Goal: Task Accomplishment & Management: Use online tool/utility

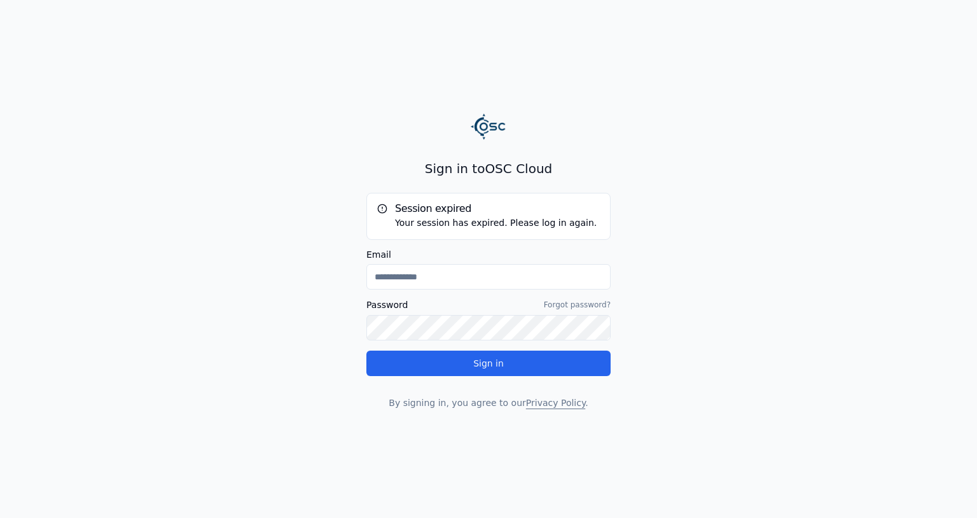
click at [490, 276] on input "Email" at bounding box center [488, 276] width 244 height 25
type input "**********"
click at [366, 351] on button "Sign in" at bounding box center [488, 363] width 244 height 25
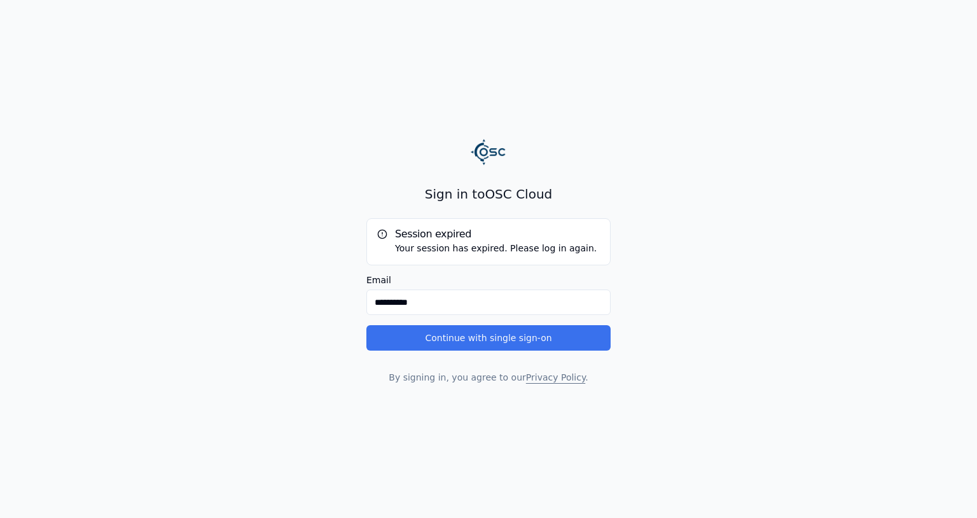
click at [433, 336] on button "Continue with single sign-on" at bounding box center [488, 337] width 244 height 25
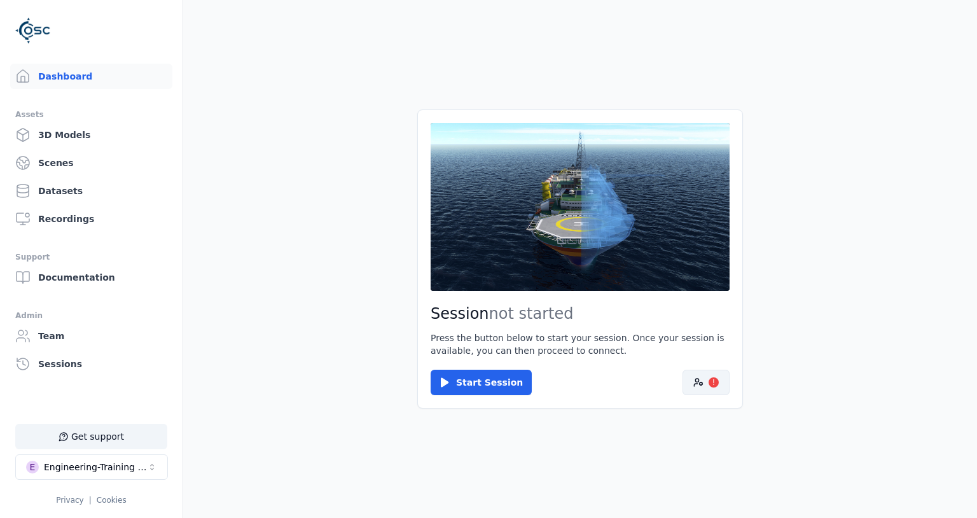
click at [703, 391] on button "!" at bounding box center [706, 382] width 47 height 25
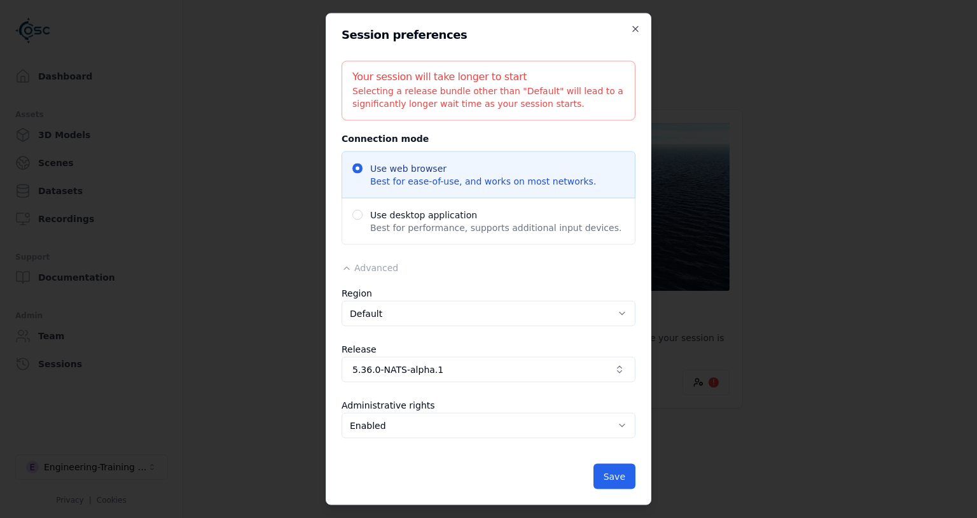
click at [445, 365] on span "5.36.0-NATS-alpha.1" at bounding box center [480, 369] width 257 height 13
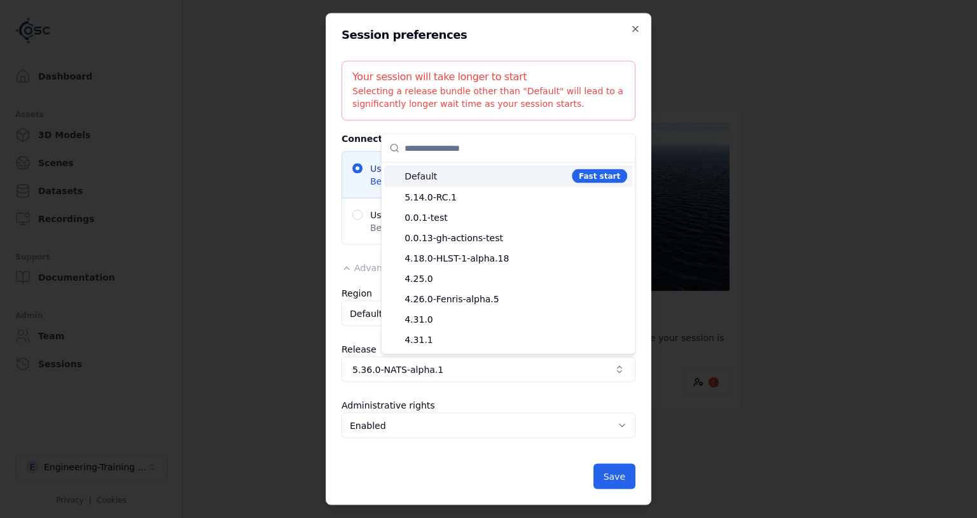
click at [445, 181] on span "Default" at bounding box center [486, 176] width 162 height 13
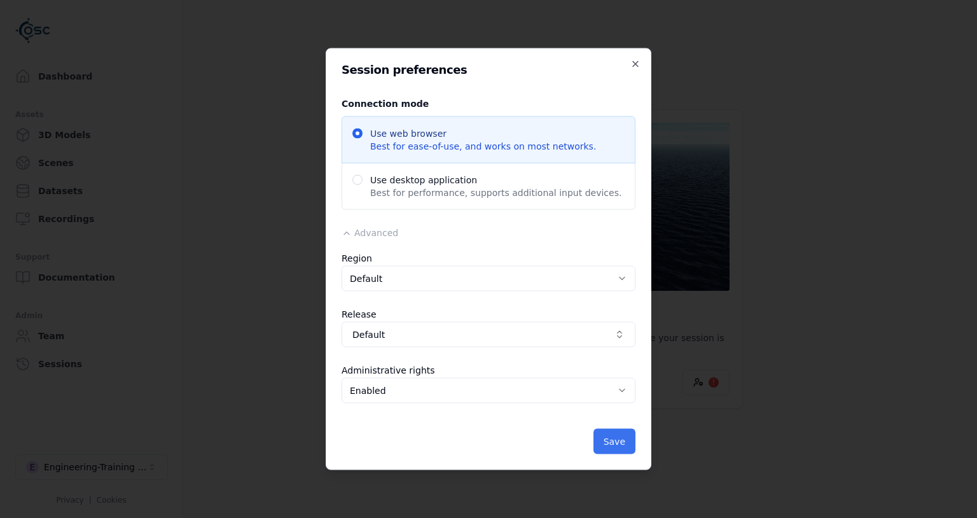
click at [609, 437] on button "Save" at bounding box center [615, 441] width 42 height 25
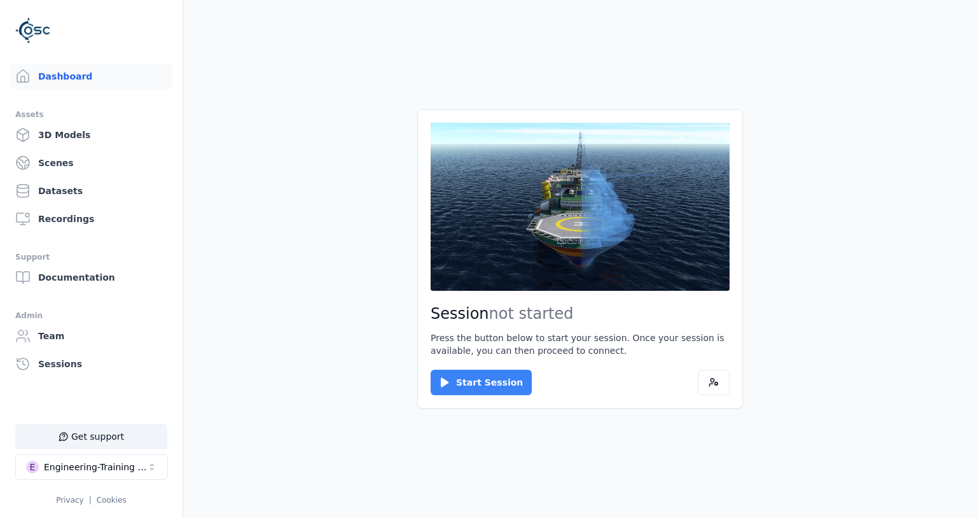
click at [498, 377] on button "Start Session" at bounding box center [481, 382] width 101 height 25
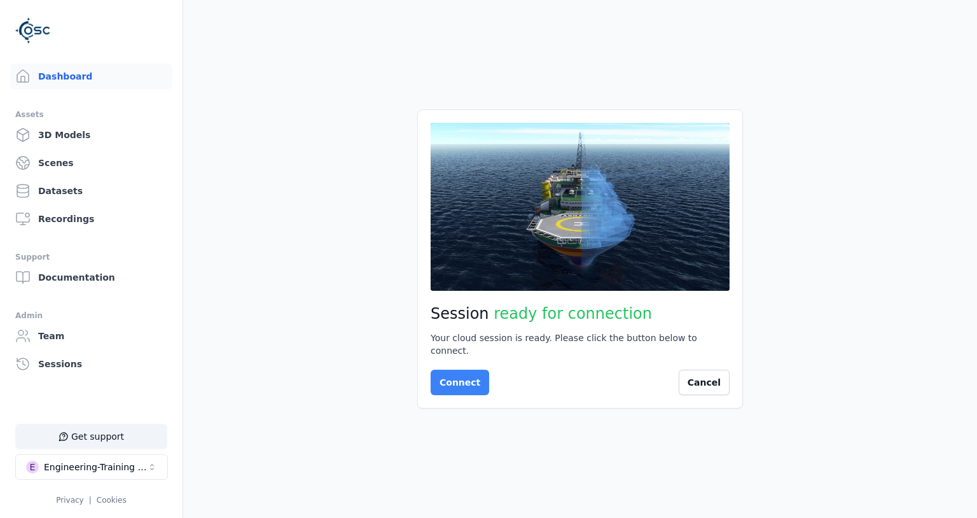
click at [472, 370] on button "Connect" at bounding box center [460, 382] width 59 height 25
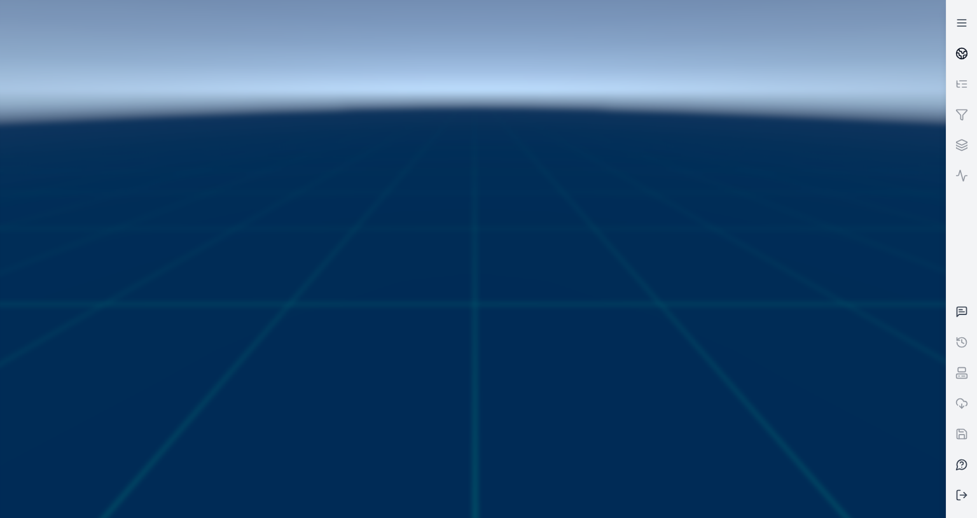
click at [962, 45] on link at bounding box center [962, 53] width 31 height 31
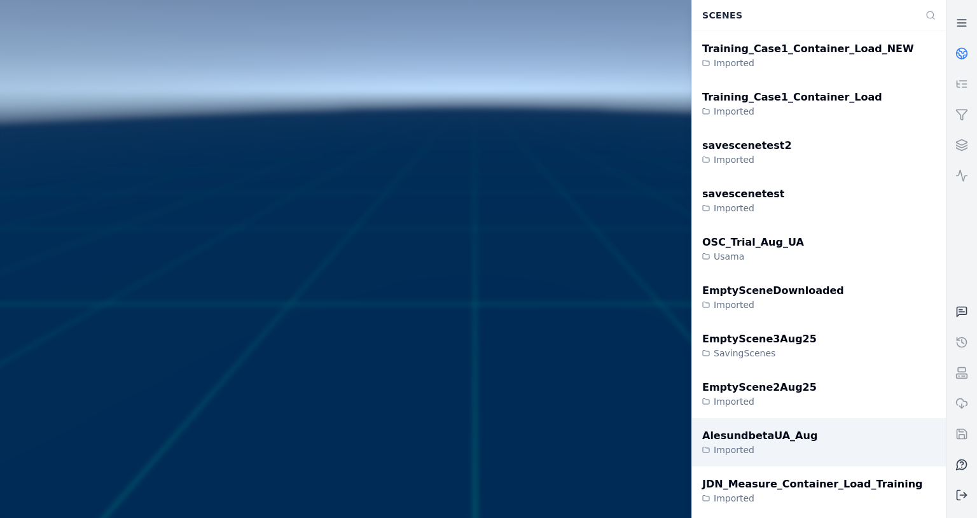
click at [749, 433] on div "AlesundbetaUA_Aug" at bounding box center [759, 435] width 115 height 15
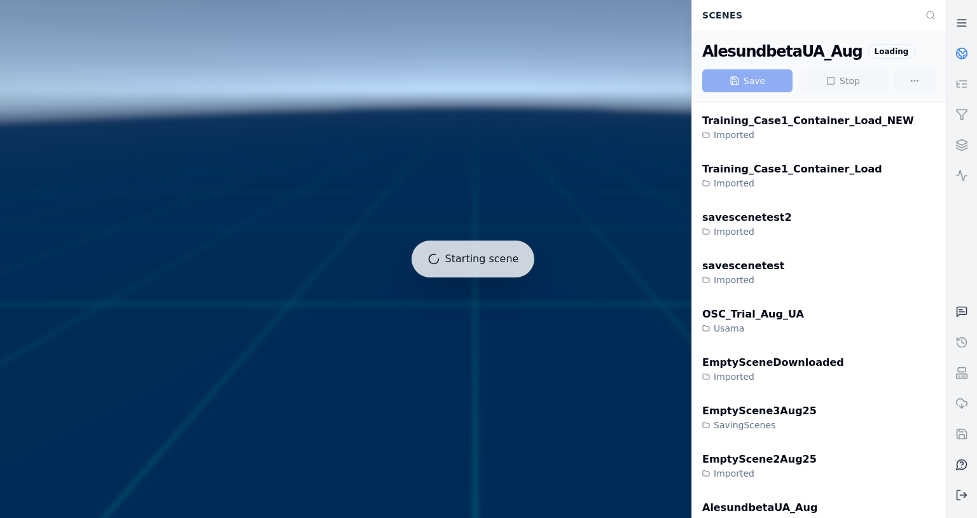
click at [583, 277] on div at bounding box center [473, 259] width 956 height 528
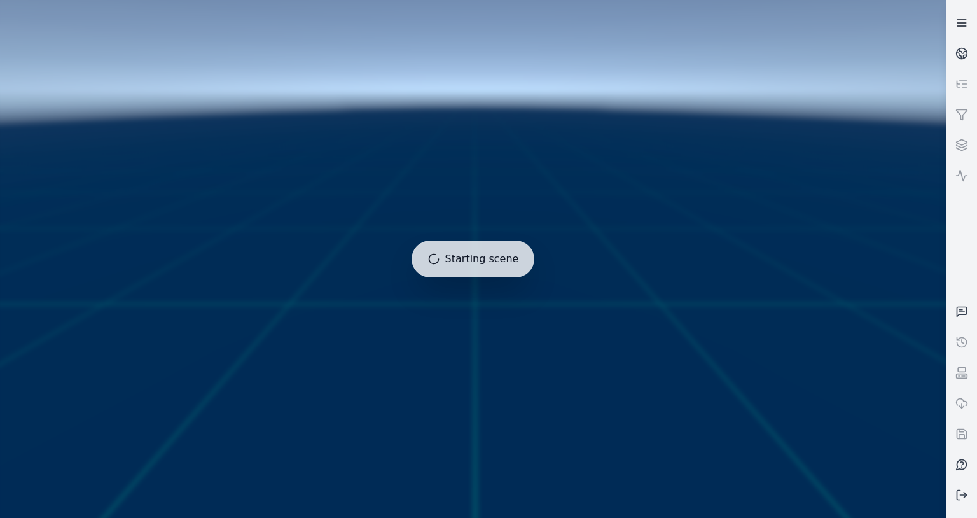
click at [968, 20] on icon at bounding box center [962, 23] width 13 height 13
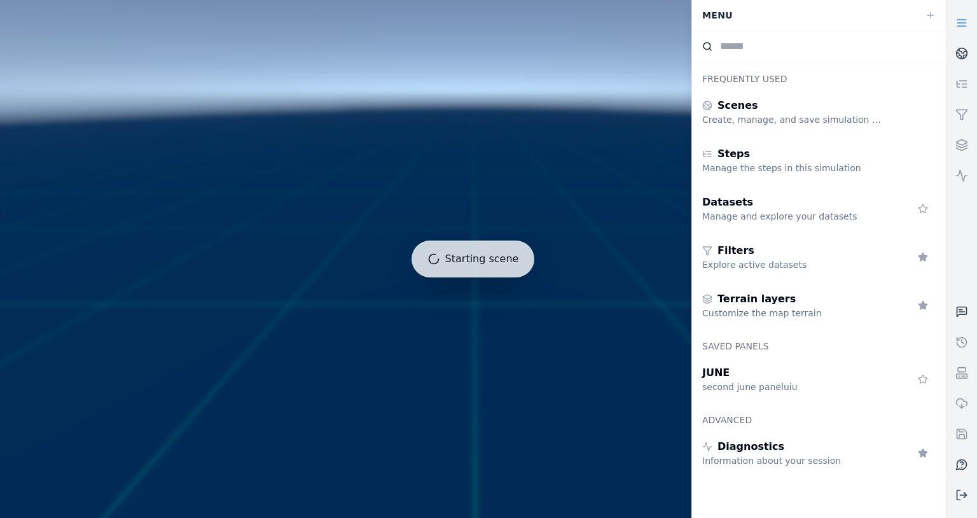
click at [968, 20] on icon at bounding box center [962, 23] width 13 height 13
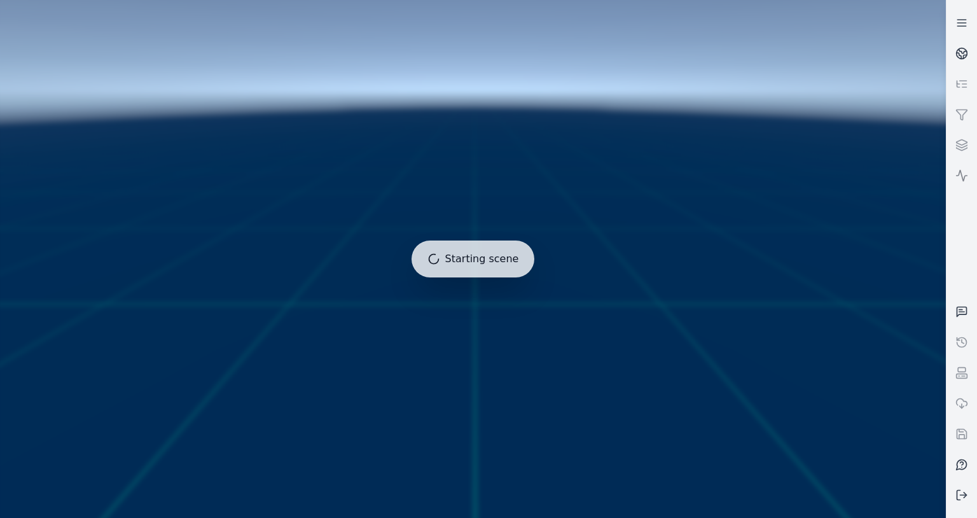
click at [963, 181] on icon at bounding box center [962, 175] width 13 height 13
click at [960, 175] on icon at bounding box center [962, 175] width 13 height 13
click at [963, 32] on link at bounding box center [962, 23] width 31 height 31
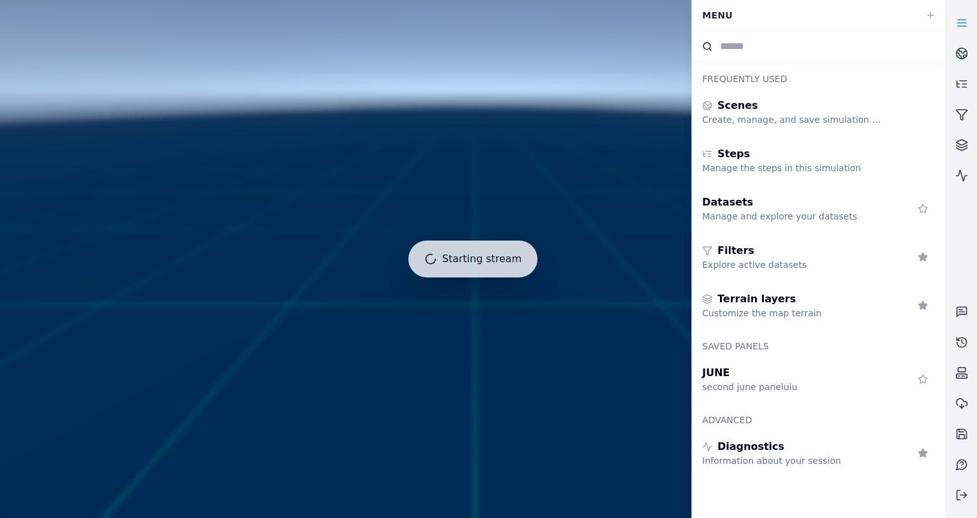
click at [957, 26] on icon at bounding box center [962, 23] width 13 height 13
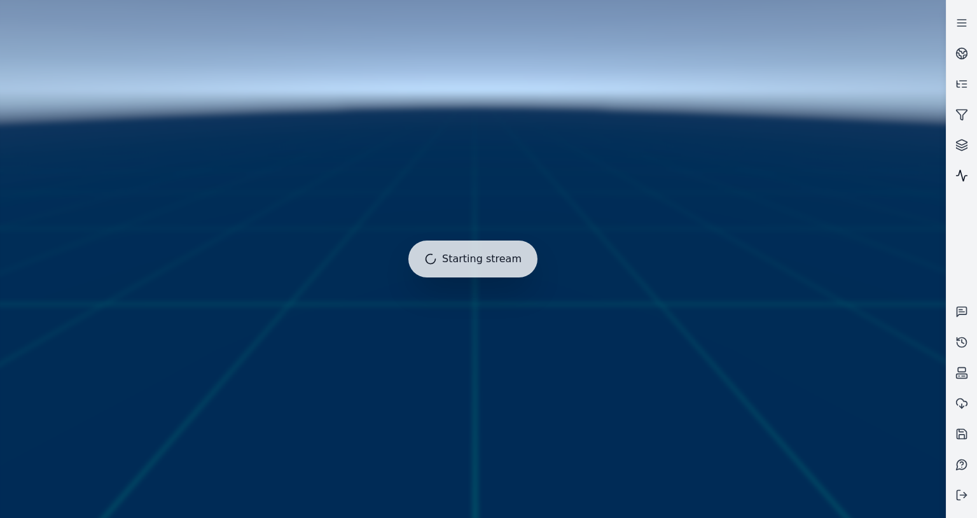
click at [961, 179] on icon at bounding box center [962, 175] width 13 height 13
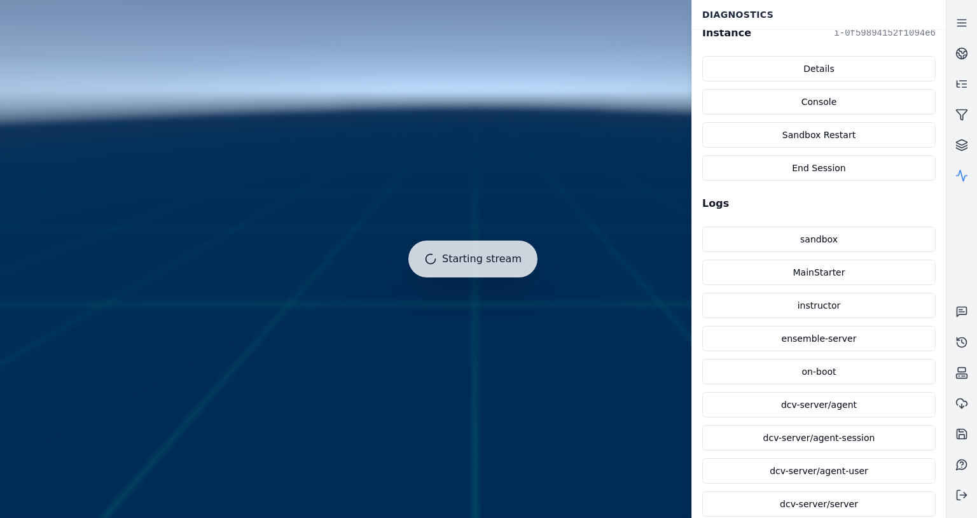
scroll to position [399, 0]
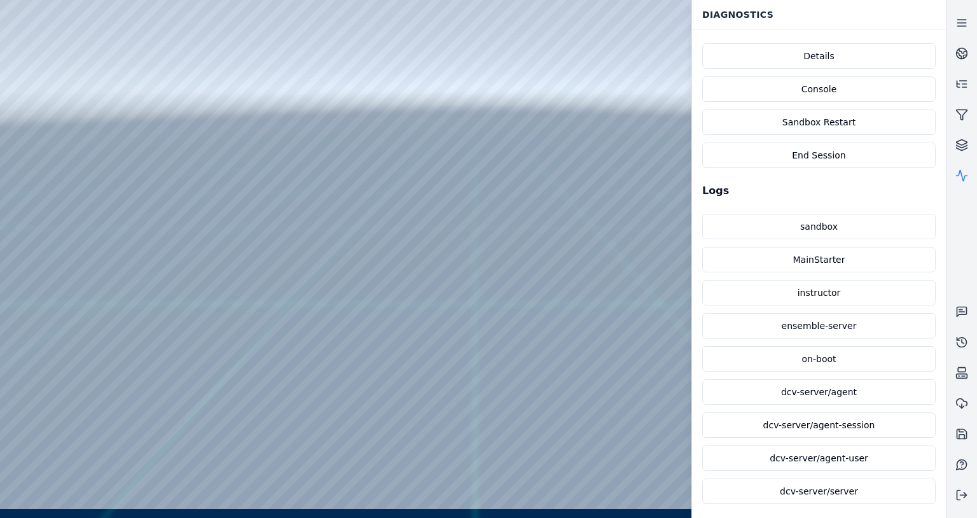
click at [811, 360] on link "on-boot" at bounding box center [818, 358] width 233 height 25
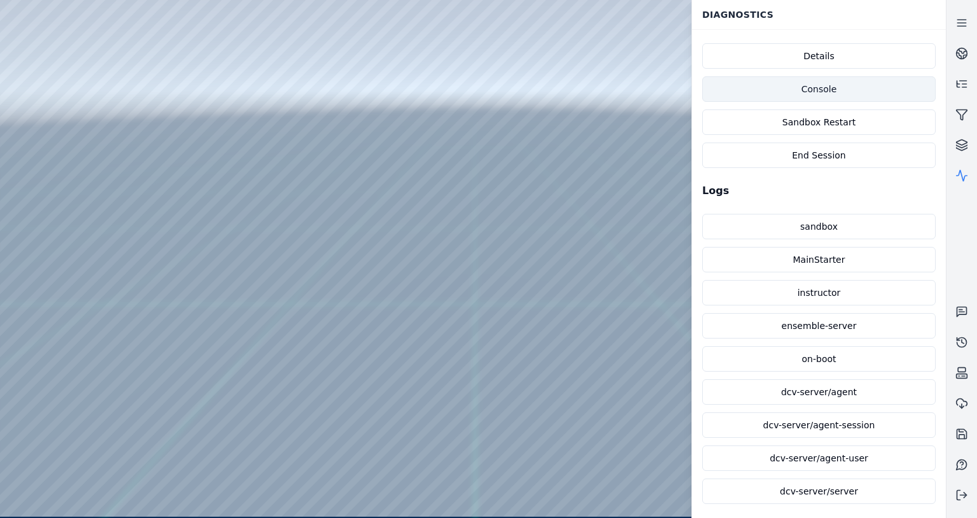
click at [826, 88] on link "Console" at bounding box center [818, 88] width 233 height 25
click at [961, 495] on line at bounding box center [964, 495] width 6 height 0
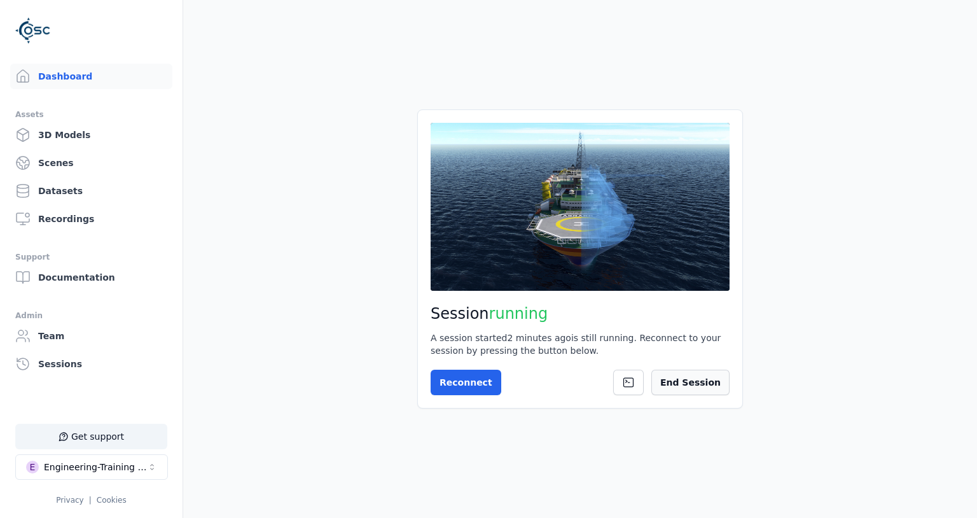
click at [699, 393] on button "End Session" at bounding box center [690, 382] width 78 height 25
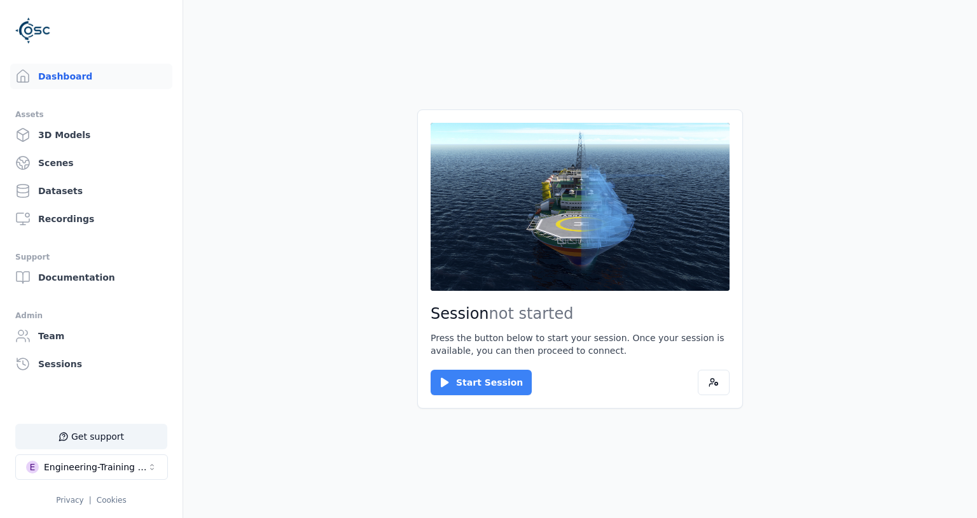
click at [498, 386] on button "Start Session" at bounding box center [481, 382] width 101 height 25
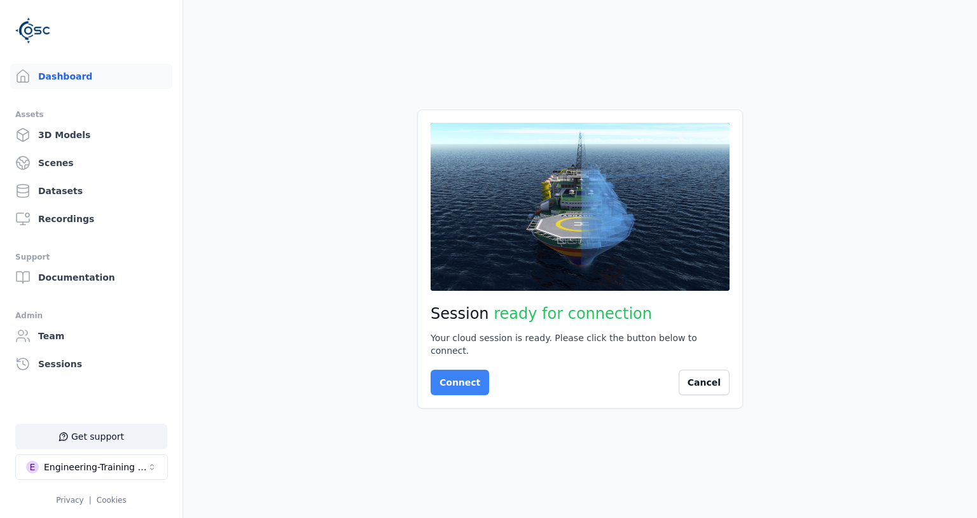
click at [469, 382] on button "Connect" at bounding box center [460, 382] width 59 height 25
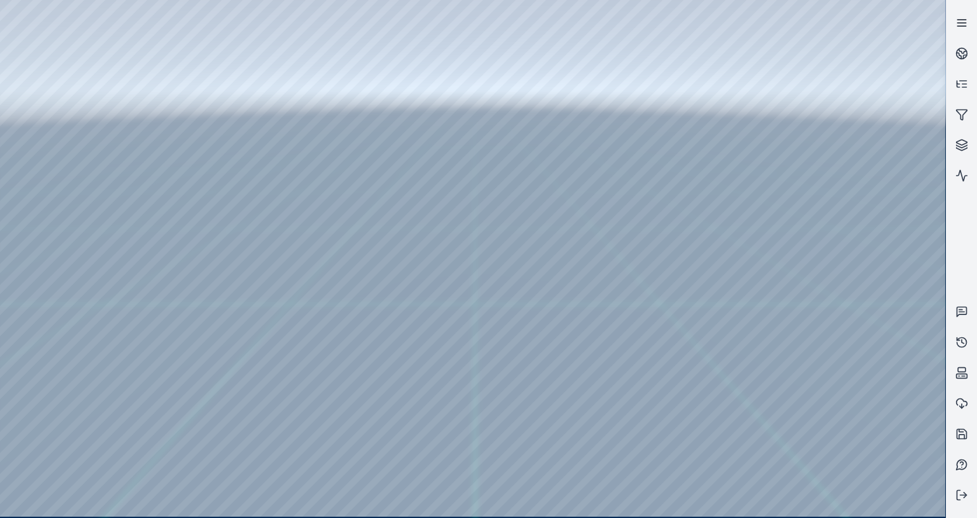
click at [958, 18] on icon at bounding box center [962, 23] width 13 height 13
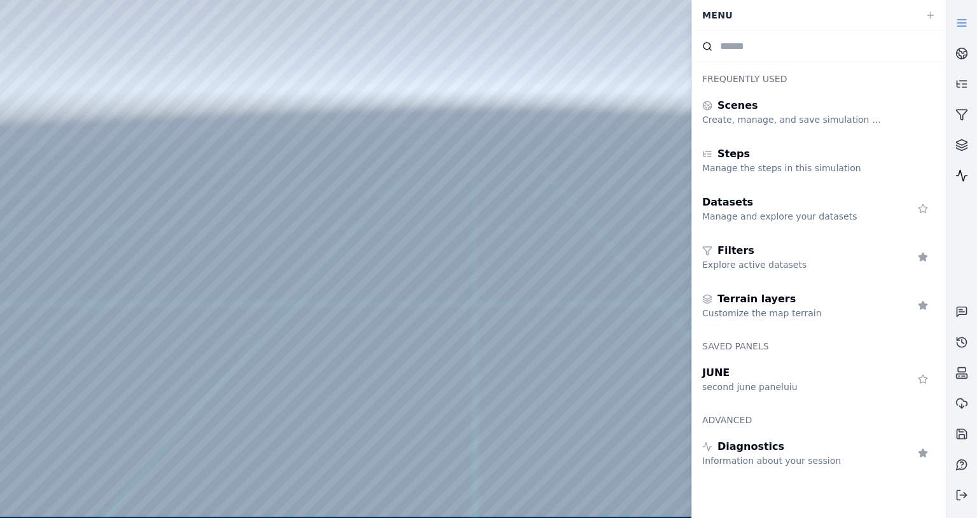
click at [961, 169] on link at bounding box center [962, 175] width 31 height 31
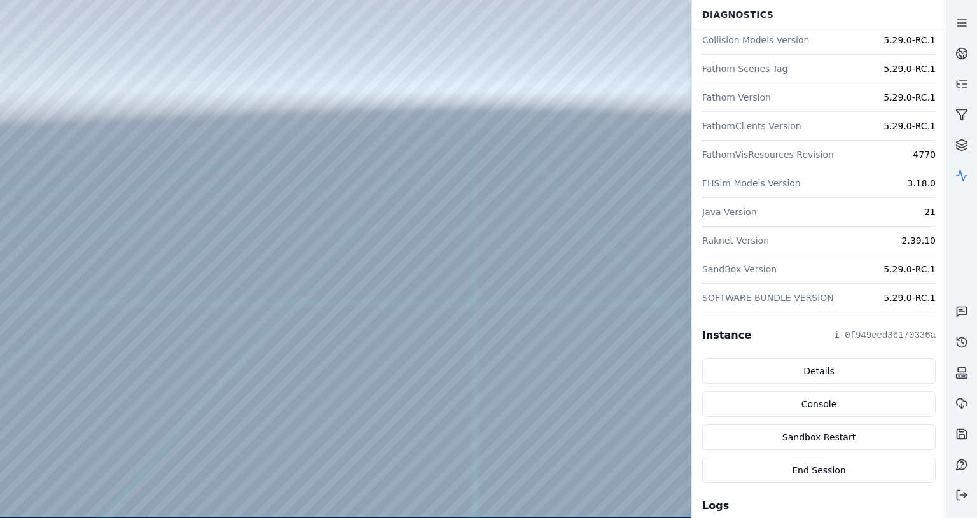
scroll to position [173, 0]
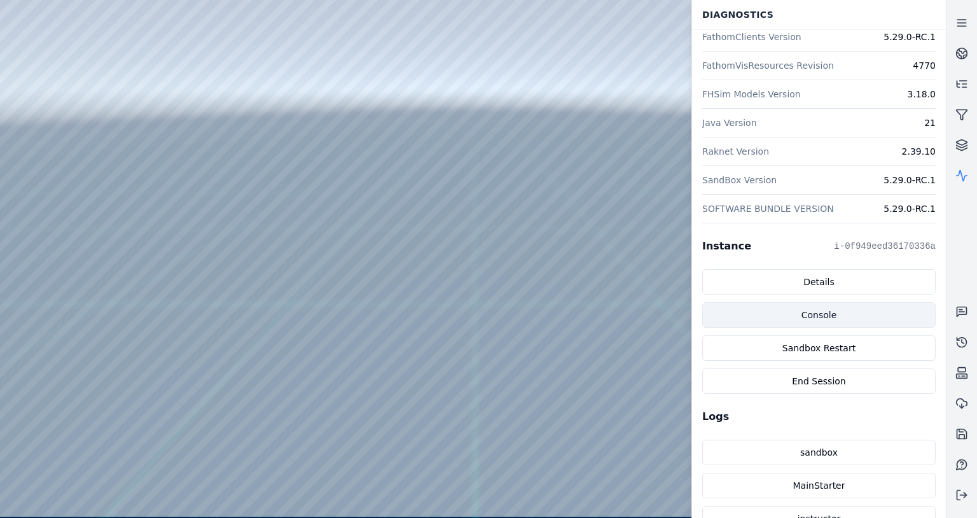
click at [823, 309] on link "Console" at bounding box center [818, 314] width 233 height 25
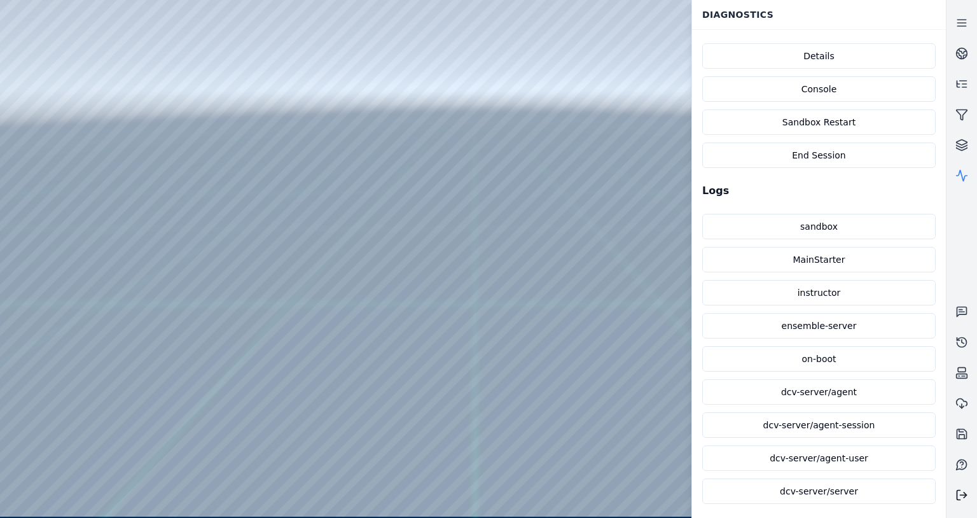
click at [959, 503] on button at bounding box center [962, 495] width 31 height 31
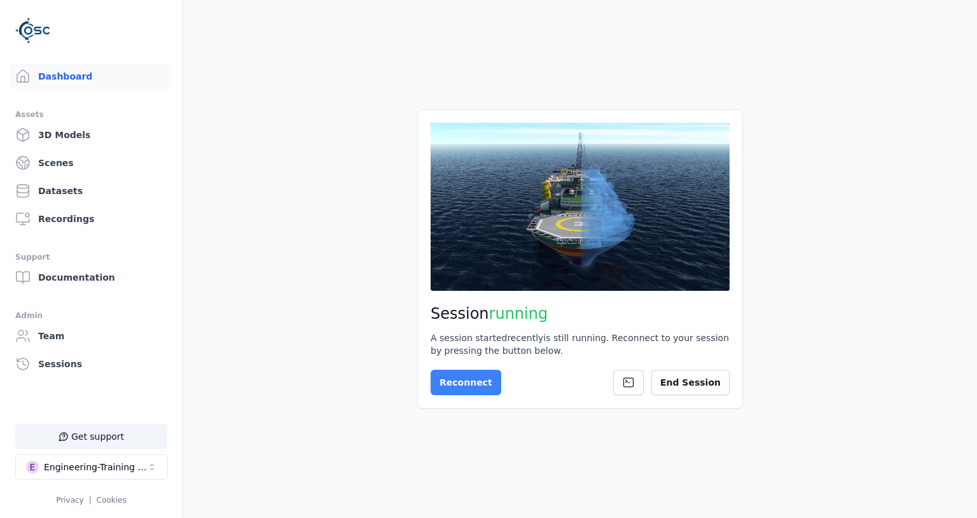
click at [464, 382] on button "Reconnect" at bounding box center [466, 382] width 71 height 25
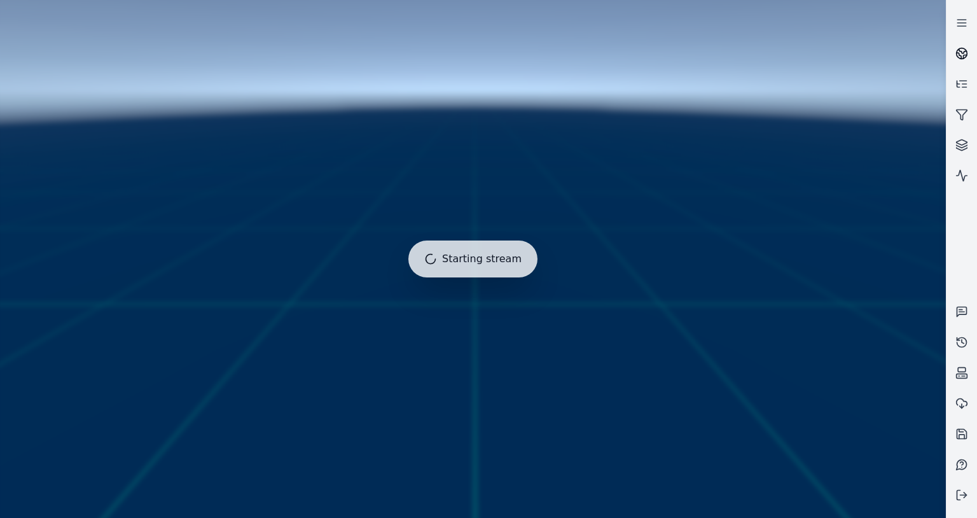
click at [971, 51] on link at bounding box center [962, 53] width 31 height 31
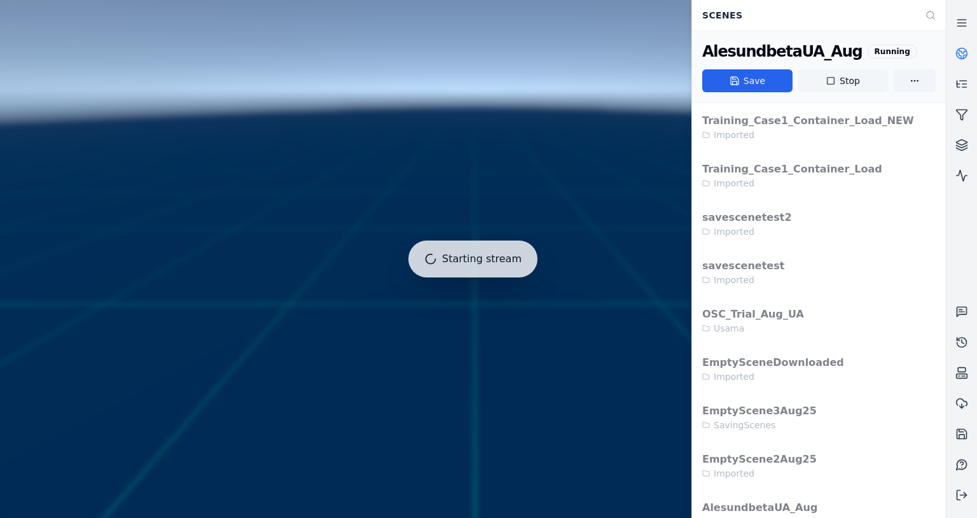
click at [836, 83] on icon at bounding box center [831, 81] width 10 height 10
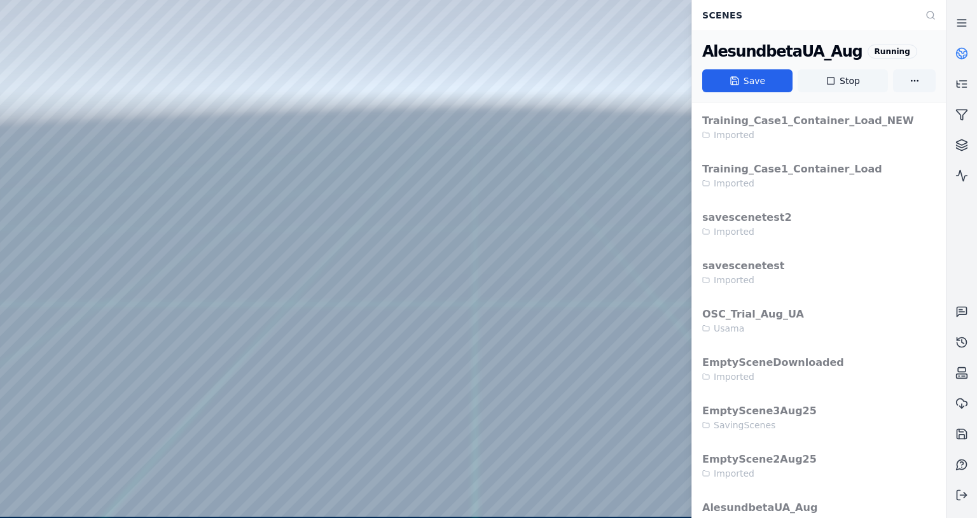
click at [841, 85] on button "Stop" at bounding box center [843, 80] width 90 height 23
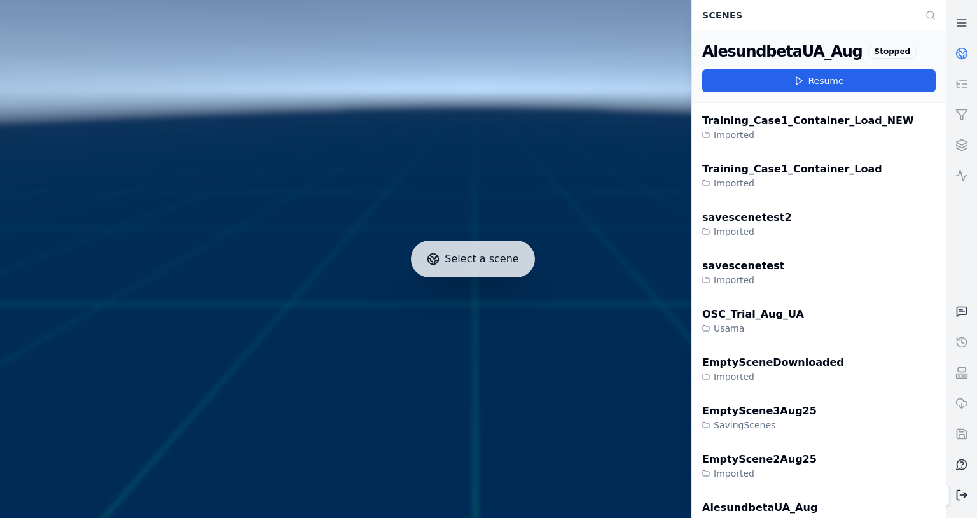
click at [964, 494] on icon at bounding box center [962, 495] width 13 height 13
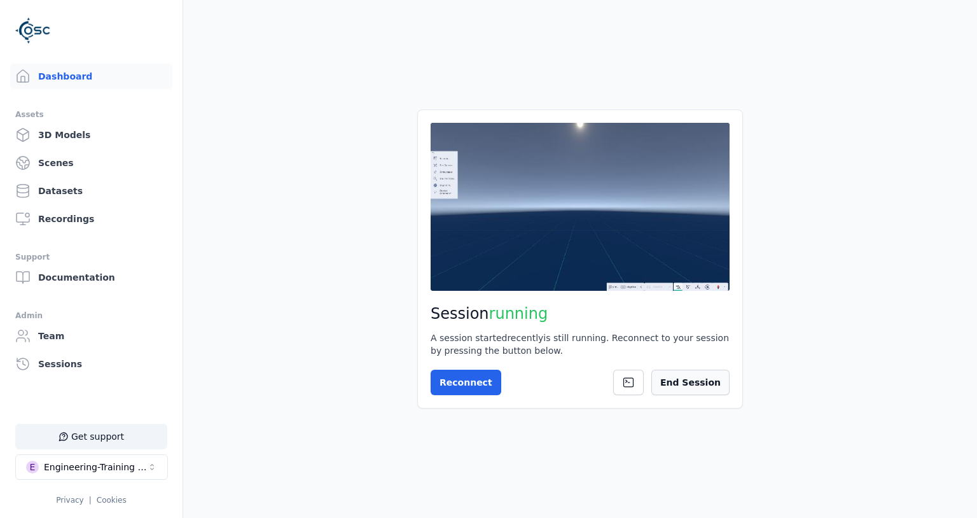
click at [680, 382] on button "End Session" at bounding box center [690, 382] width 78 height 25
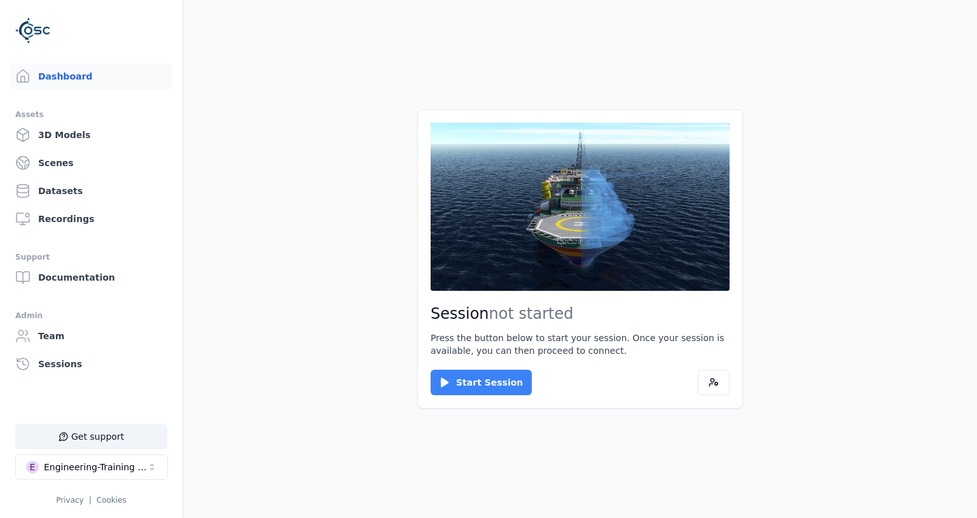
click at [492, 391] on button "Start Session" at bounding box center [481, 382] width 101 height 25
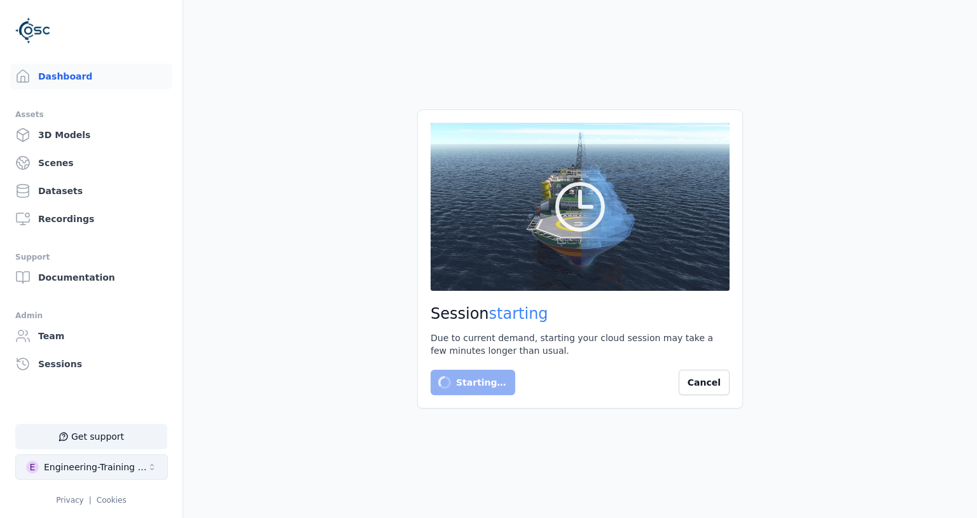
click at [93, 467] on div "Engineering-Training (SSO Staging)" at bounding box center [95, 467] width 103 height 13
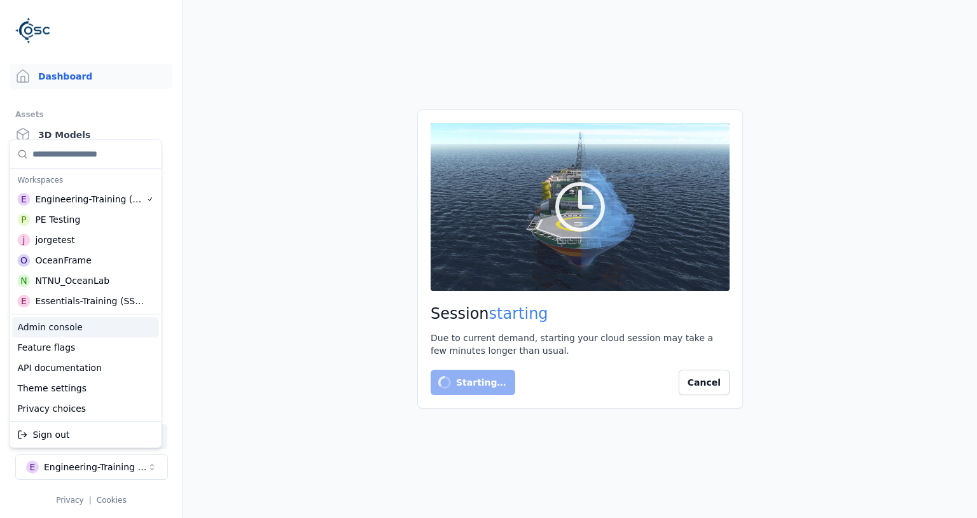
click at [66, 335] on div "Admin console" at bounding box center [85, 327] width 146 height 20
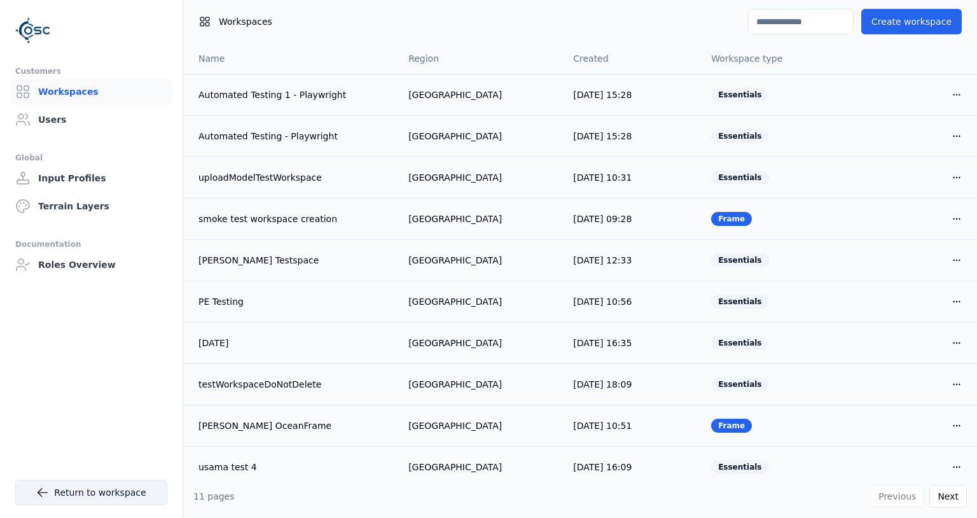
click at [90, 495] on link "Return to workspace" at bounding box center [91, 492] width 152 height 25
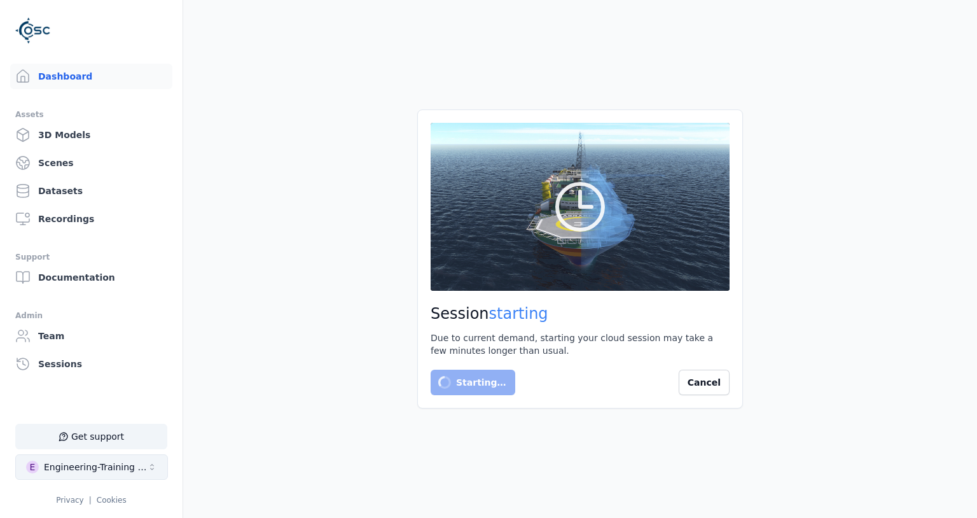
click at [90, 459] on button "E Engineering-Training (SSO Staging)" at bounding box center [91, 466] width 153 height 25
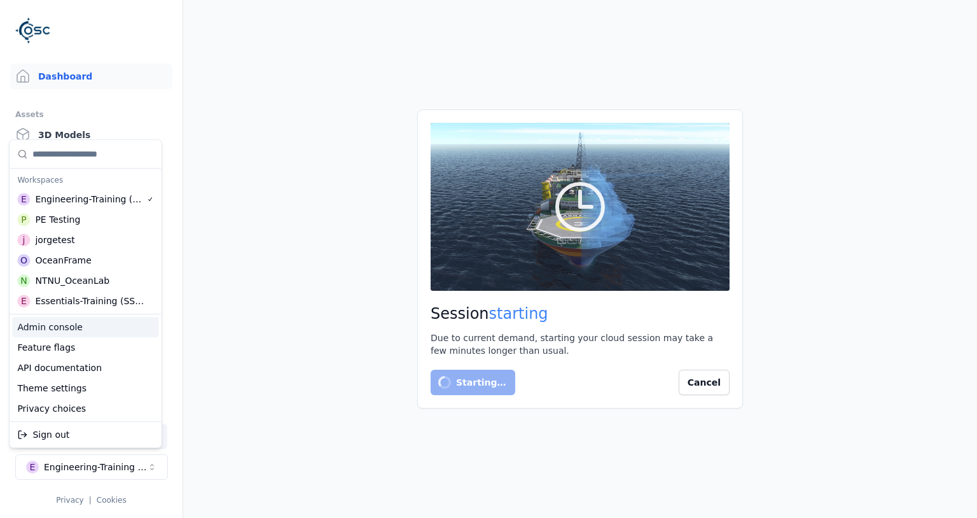
click at [365, 331] on html "Support Dashboard Assets 3D Models Scenes Datasets Recordings Support Documenta…" at bounding box center [488, 259] width 977 height 518
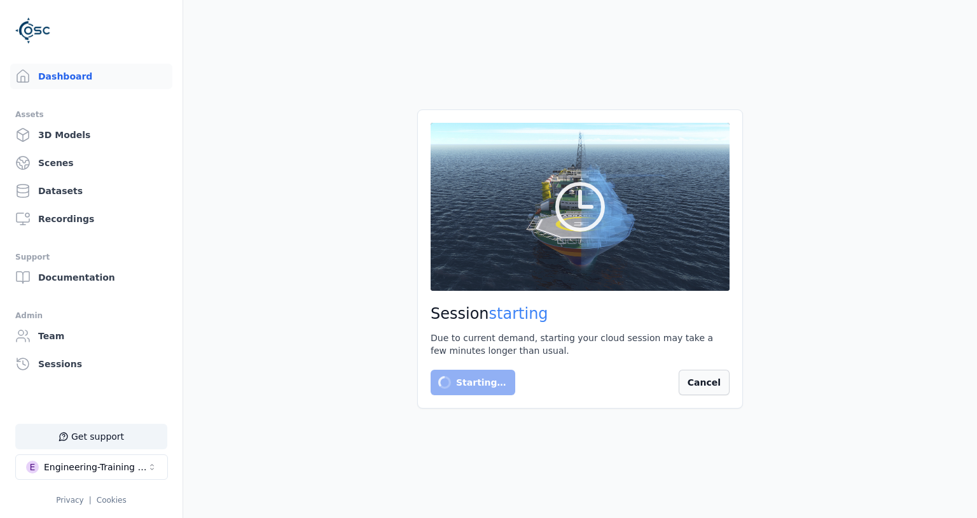
click at [716, 389] on button "Cancel" at bounding box center [704, 382] width 51 height 25
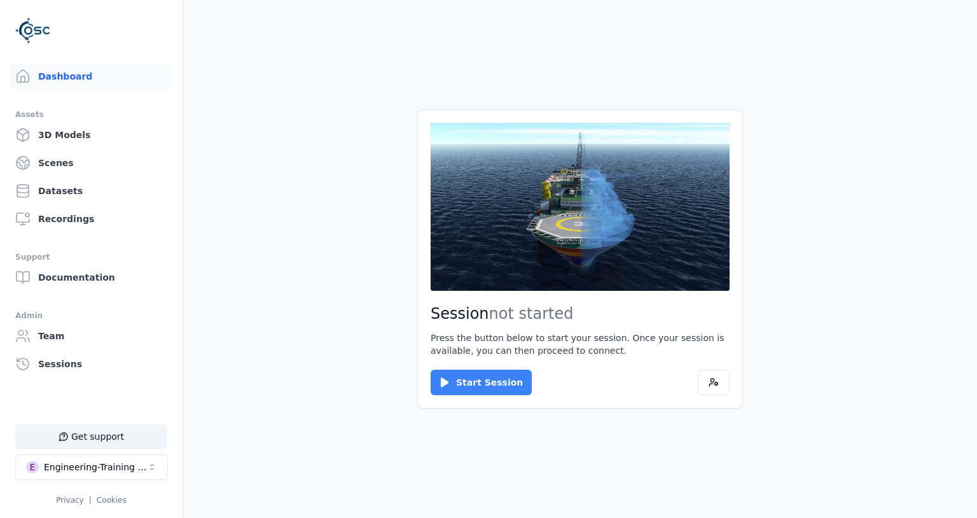
click at [470, 385] on button "Start Session" at bounding box center [481, 382] width 101 height 25
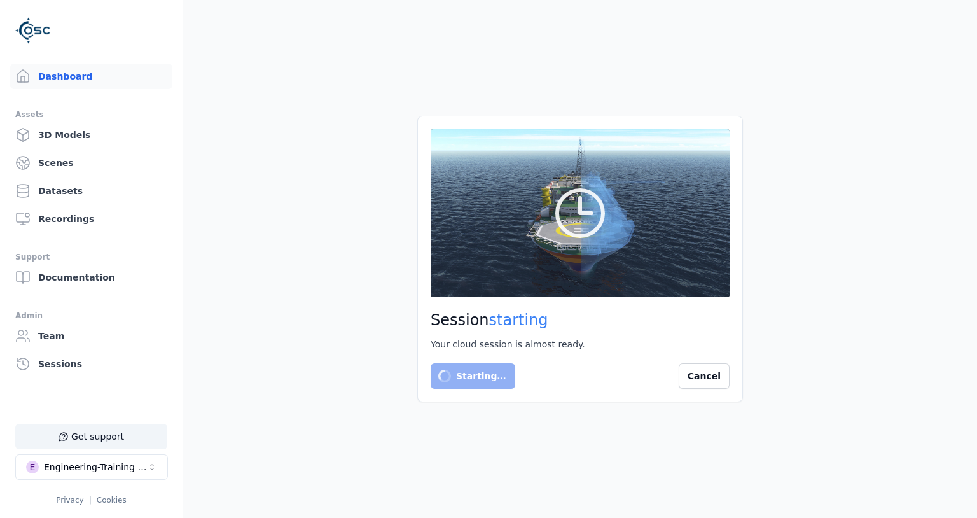
click at [279, 202] on main "Session starting Your cloud session is almost ready. Starting… Cancel" at bounding box center [580, 259] width 794 height 518
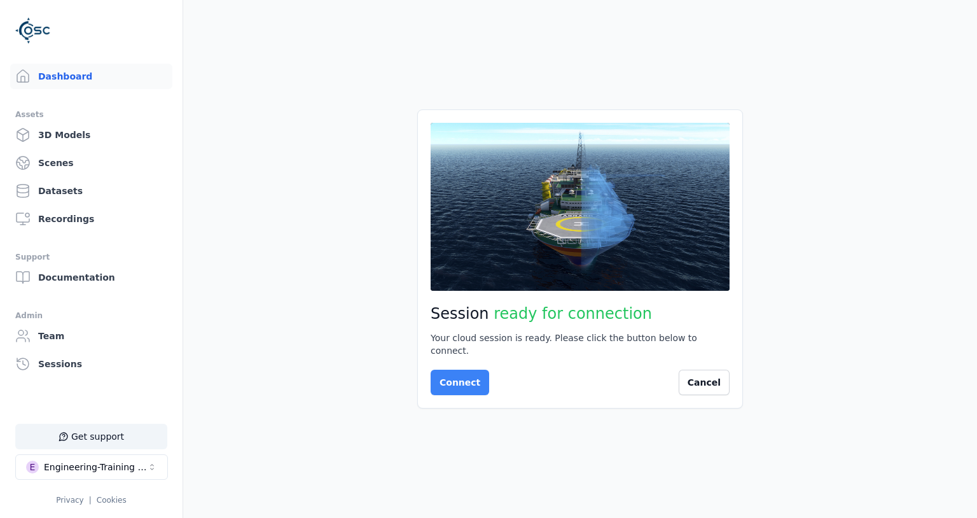
click at [462, 382] on button "Connect" at bounding box center [460, 382] width 59 height 25
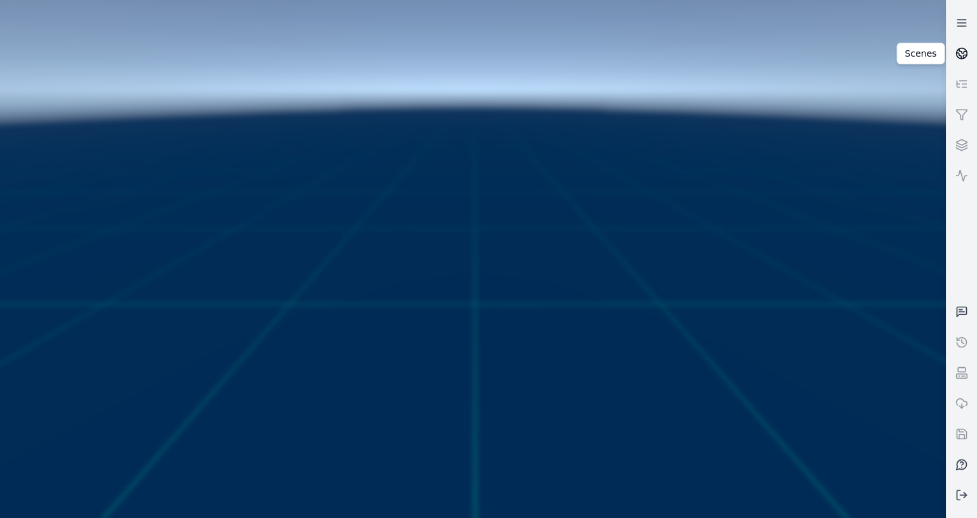
click at [958, 51] on icon at bounding box center [962, 53] width 13 height 13
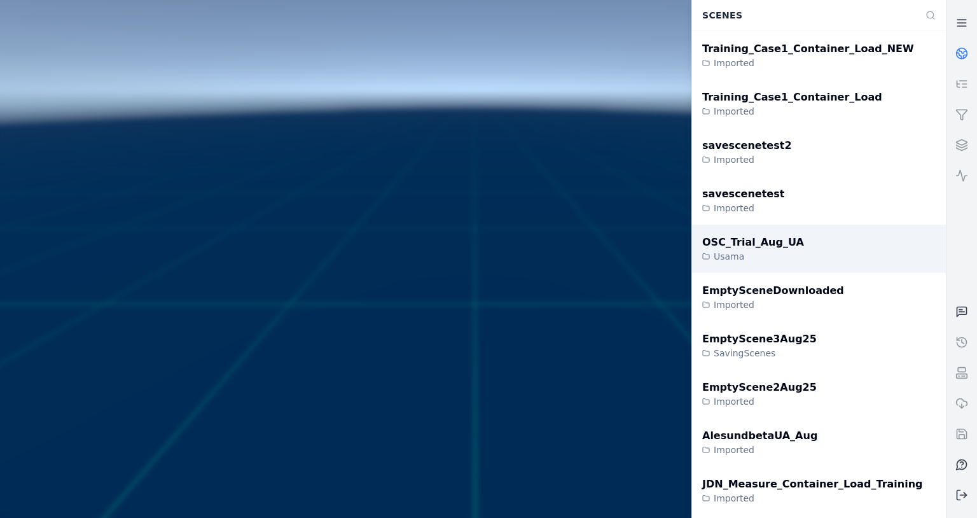
click at [793, 248] on div "OSC_Trial_Aug_UA" at bounding box center [753, 242] width 102 height 15
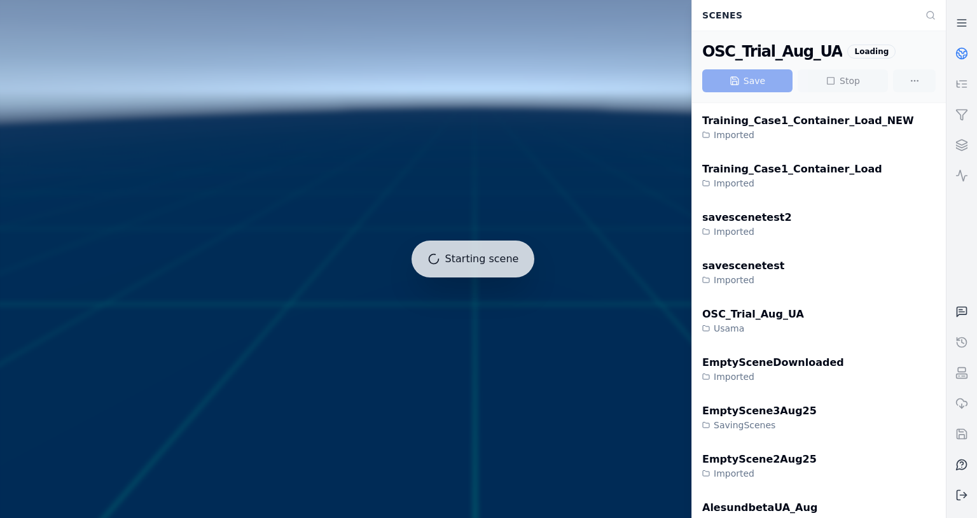
click at [312, 269] on div at bounding box center [473, 259] width 956 height 528
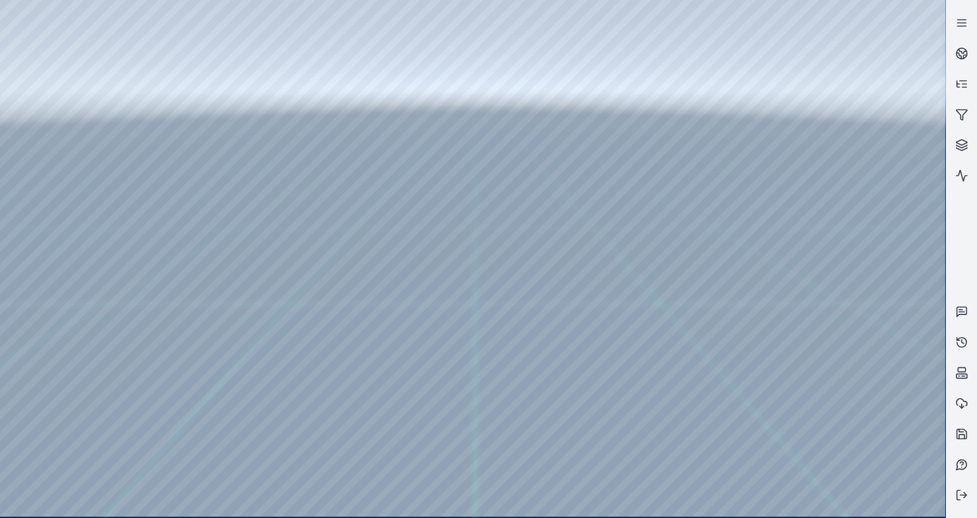
click at [559, 292] on div at bounding box center [472, 258] width 945 height 517
click at [965, 26] on line at bounding box center [962, 26] width 8 height 0
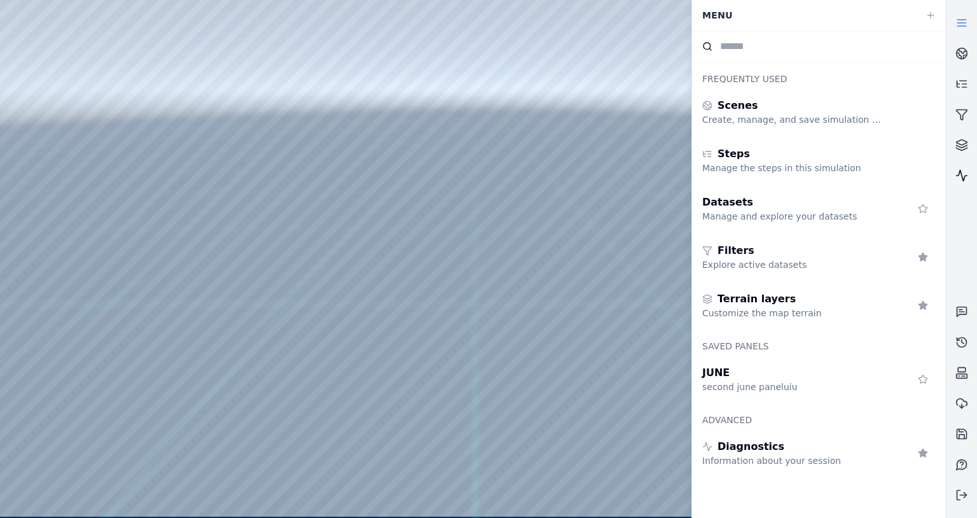
click at [968, 178] on icon at bounding box center [962, 175] width 13 height 13
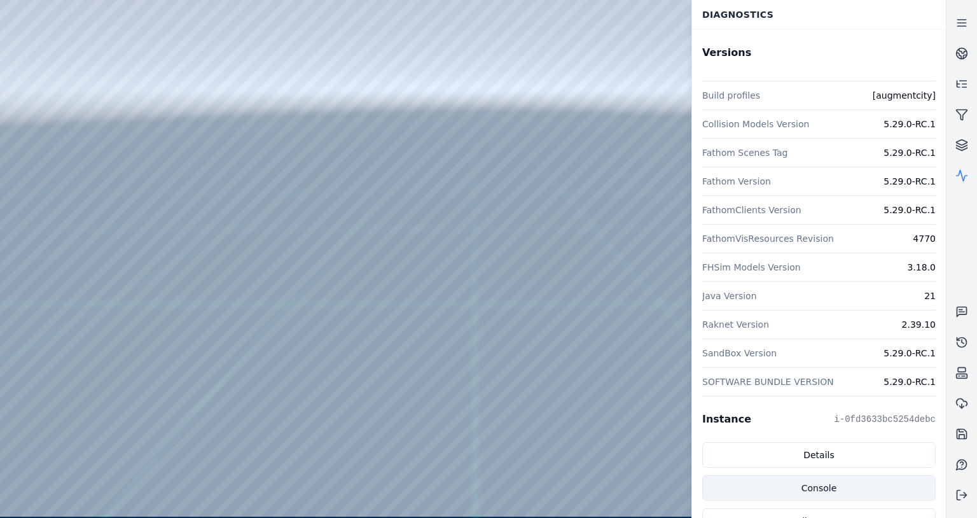
click at [829, 480] on link "Console" at bounding box center [818, 487] width 233 height 25
click at [960, 498] on icon at bounding box center [962, 495] width 13 height 13
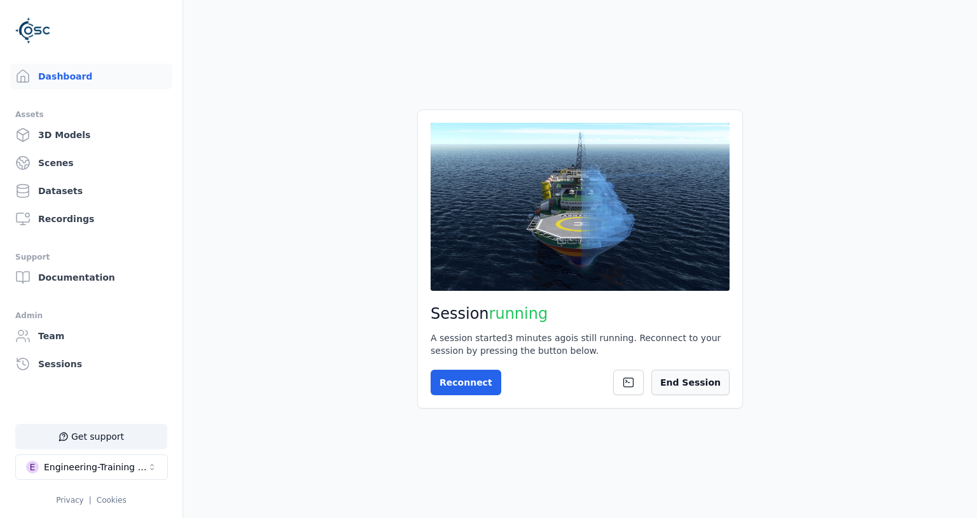
click at [671, 380] on button "End Session" at bounding box center [690, 382] width 78 height 25
